Goal: Information Seeking & Learning: Find specific fact

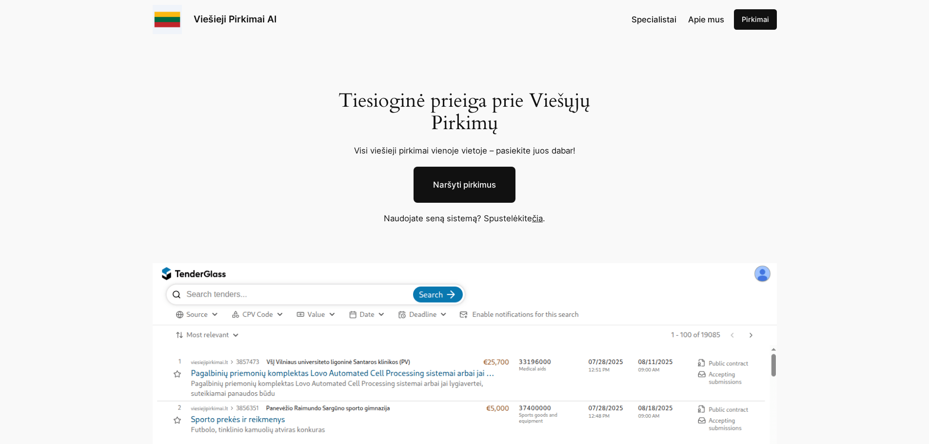
click at [457, 186] on link "Naršyti pirkimus" at bounding box center [465, 185] width 102 height 36
drag, startPoint x: 446, startPoint y: 242, endPoint x: 359, endPoint y: 71, distance: 191.3
click at [356, 73] on div "Tiesioginė prieiga prie Viešųjų Pirkimų Visi viešieji pirkimai vienoje vietoje …" at bounding box center [464, 359] width 929 height 641
click at [699, 20] on span "Apie mus" at bounding box center [706, 20] width 36 height 10
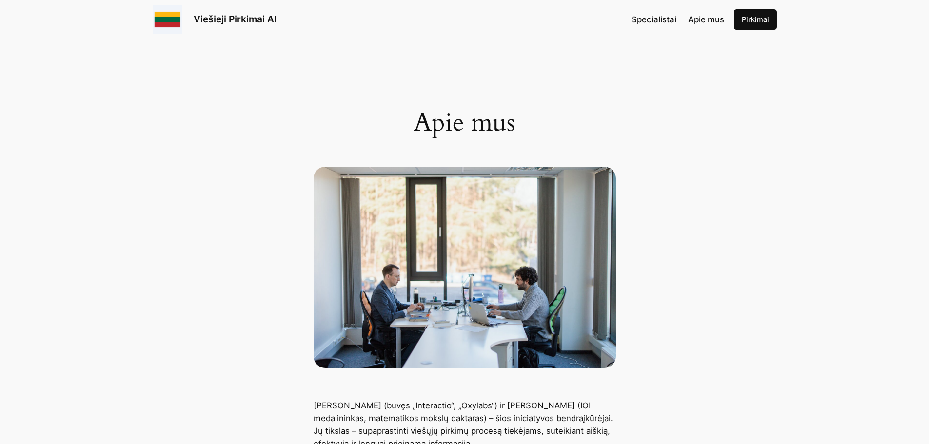
scroll to position [293, 0]
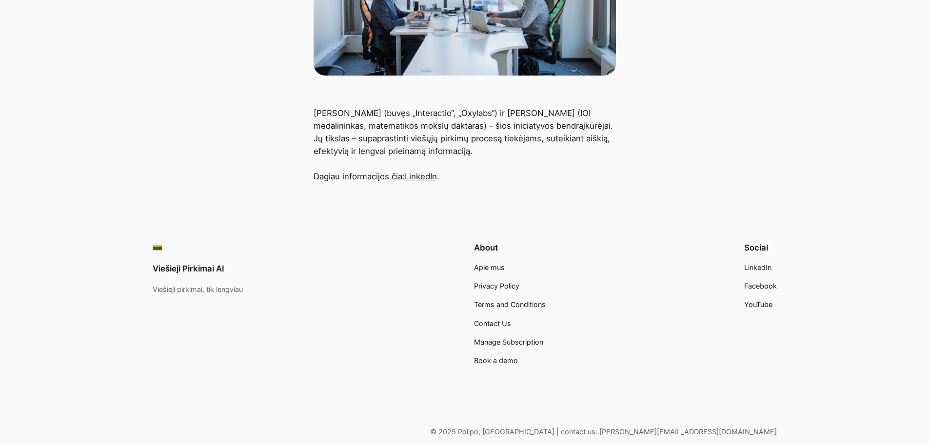
click at [498, 306] on span "Terms and Conditions" at bounding box center [510, 304] width 72 height 8
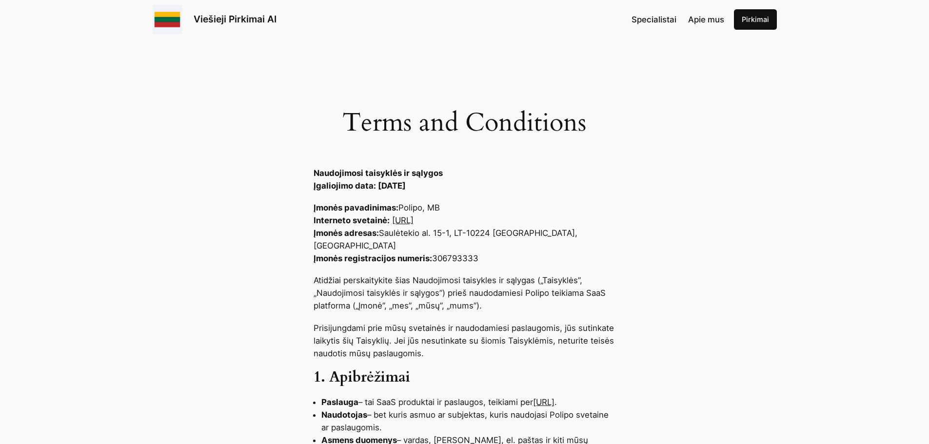
click at [654, 18] on span "Specialistai" at bounding box center [654, 20] width 45 height 10
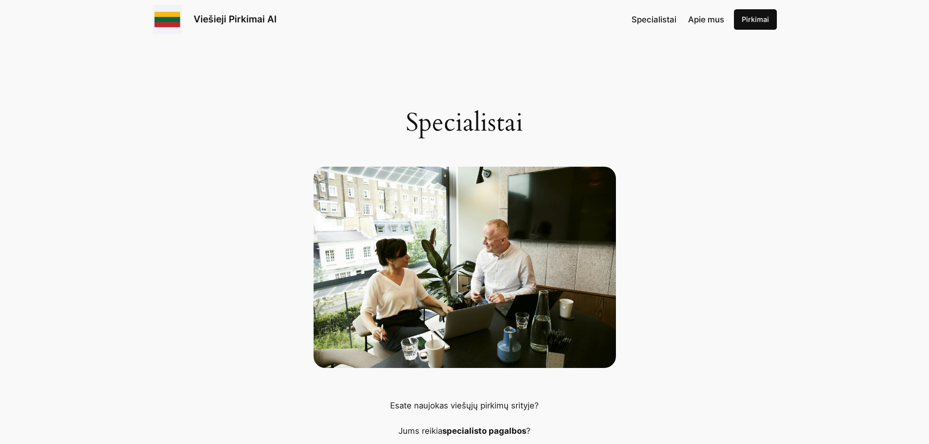
click at [223, 15] on link "Viešieji Pirkimai AI" at bounding box center [235, 19] width 83 height 12
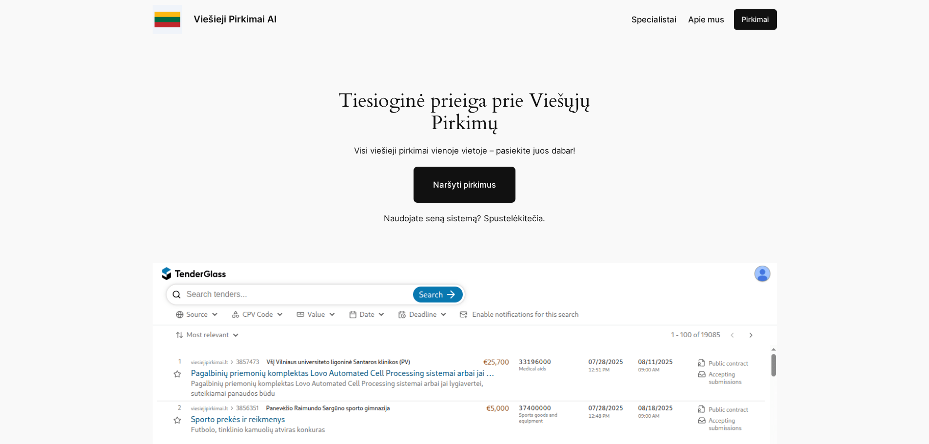
click at [538, 218] on link "čia" at bounding box center [537, 219] width 11 height 10
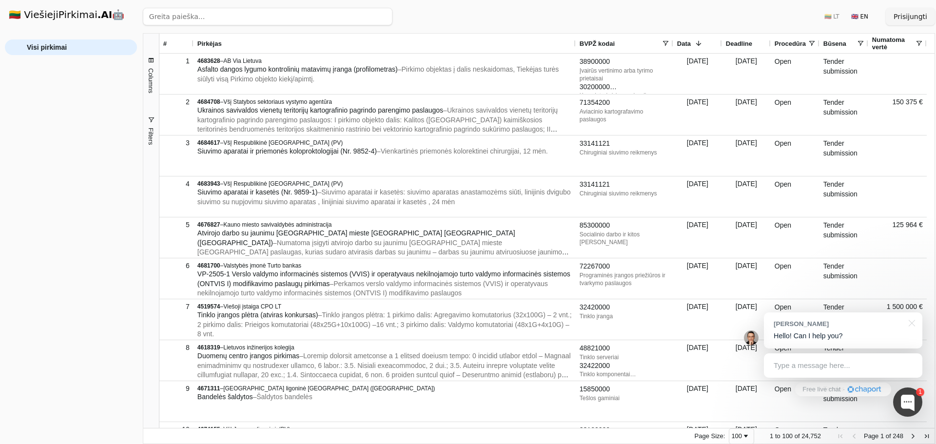
click at [169, 18] on input "search" at bounding box center [268, 17] width 250 height 18
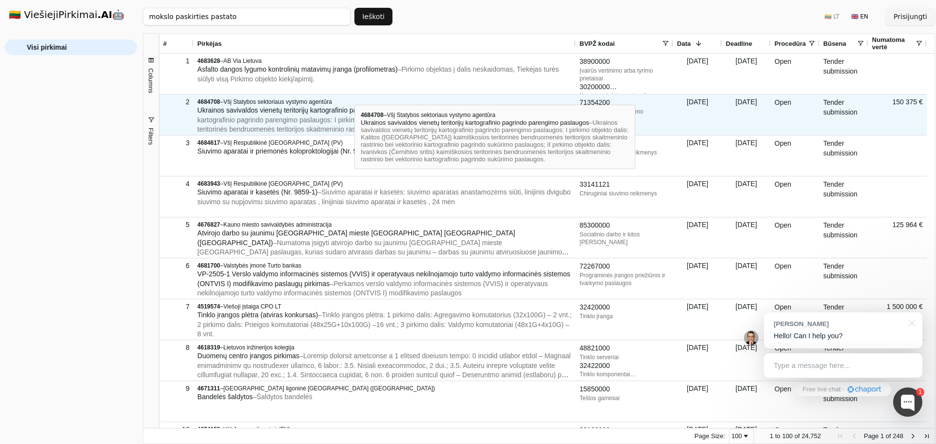
type input "mokslo paskirties pastato"
click button "Ieškoti" at bounding box center [374, 17] width 38 height 18
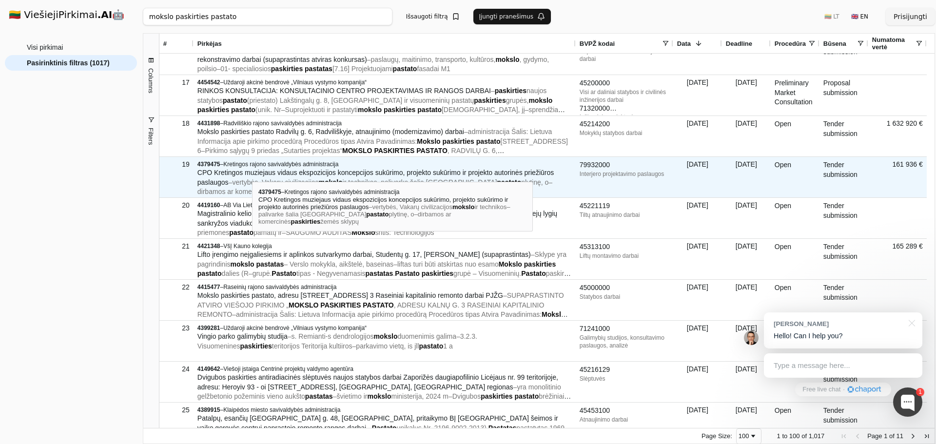
scroll to position [585, 0]
